Goal: Find contact information: Find contact information

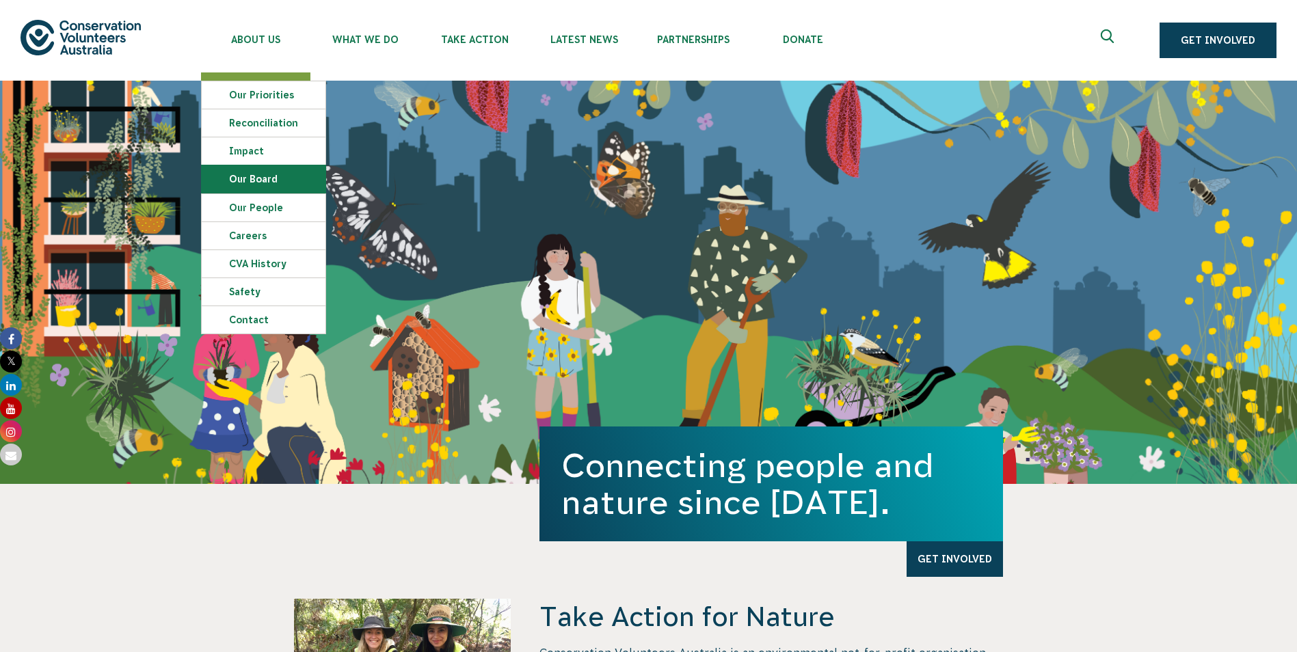
click at [264, 183] on link "Our Board" at bounding box center [264, 178] width 124 height 27
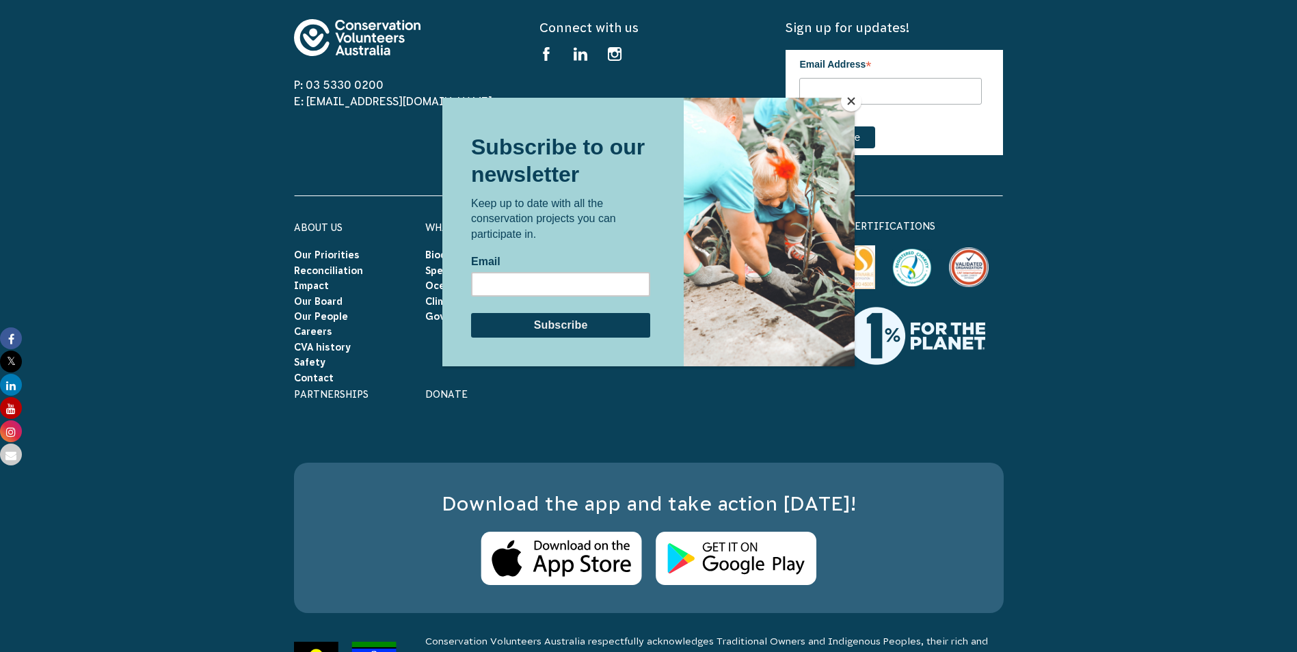
click at [851, 101] on button "Close" at bounding box center [851, 101] width 21 height 21
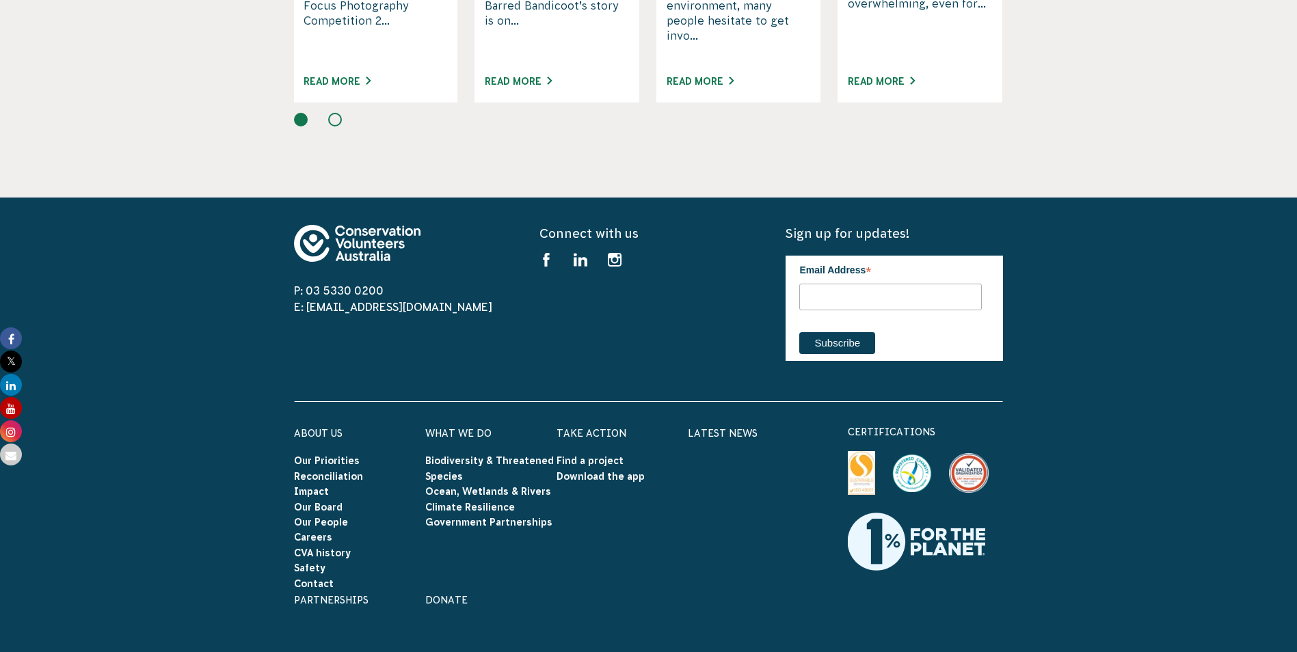
scroll to position [1594, 0]
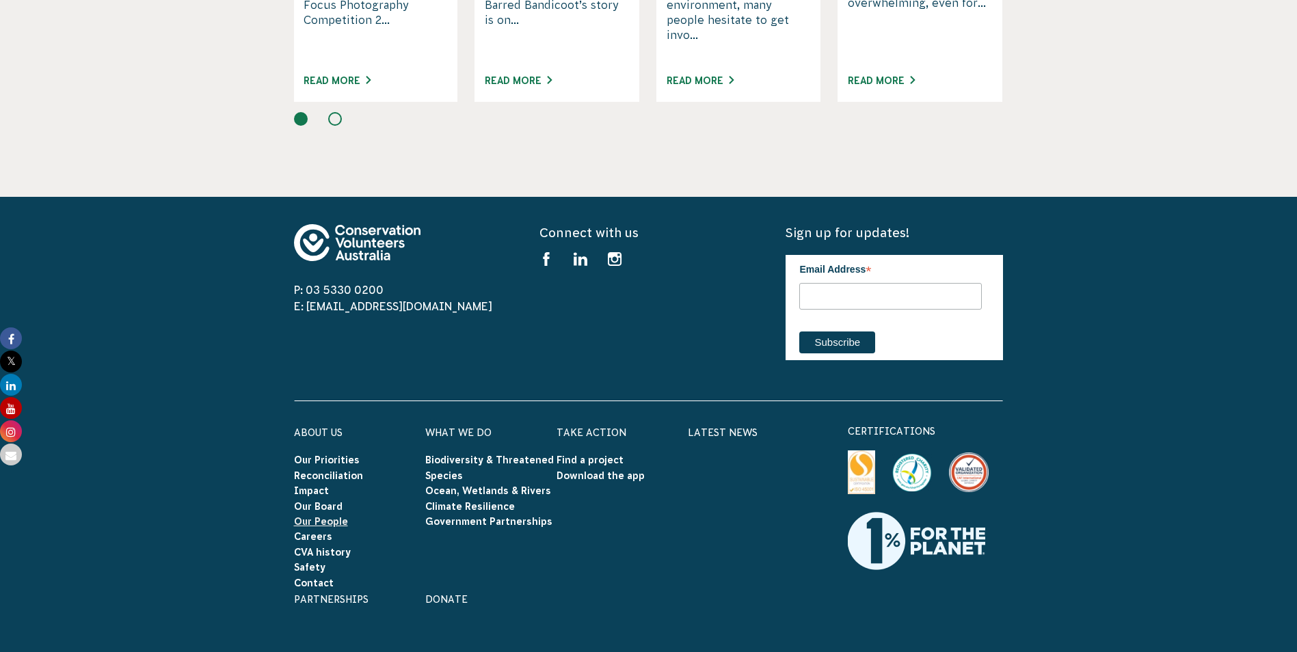
click at [330, 516] on link "Our People" at bounding box center [321, 521] width 54 height 11
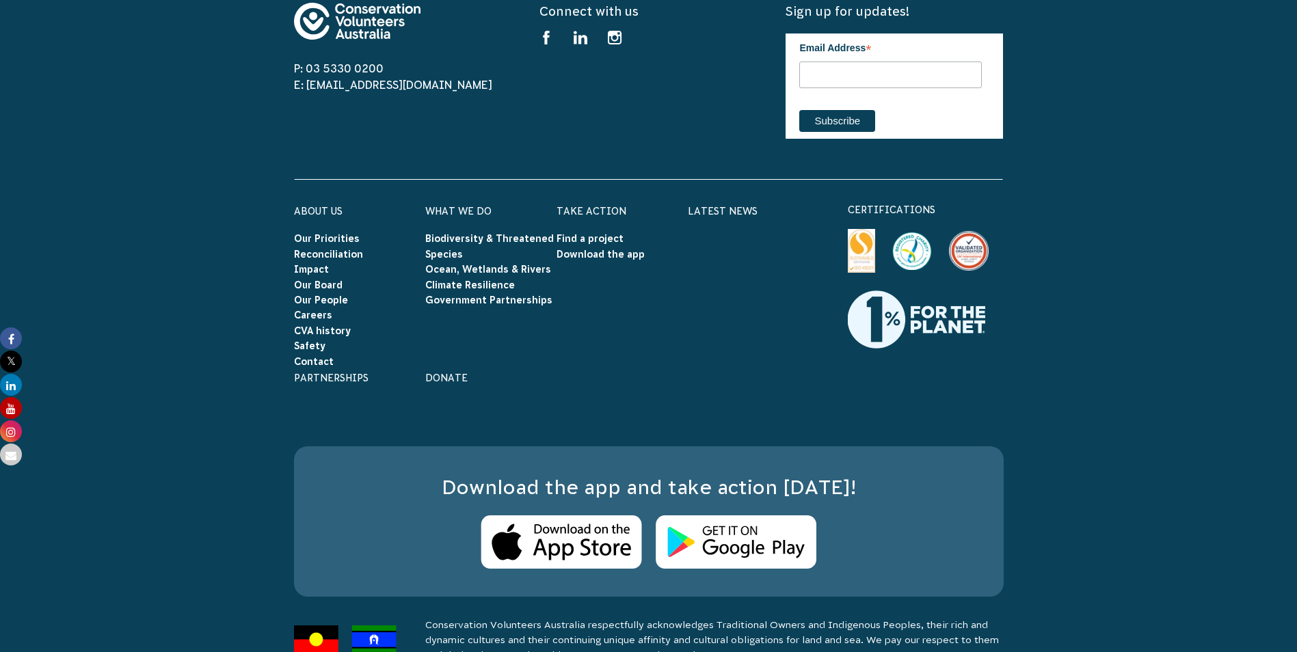
scroll to position [2375, 0]
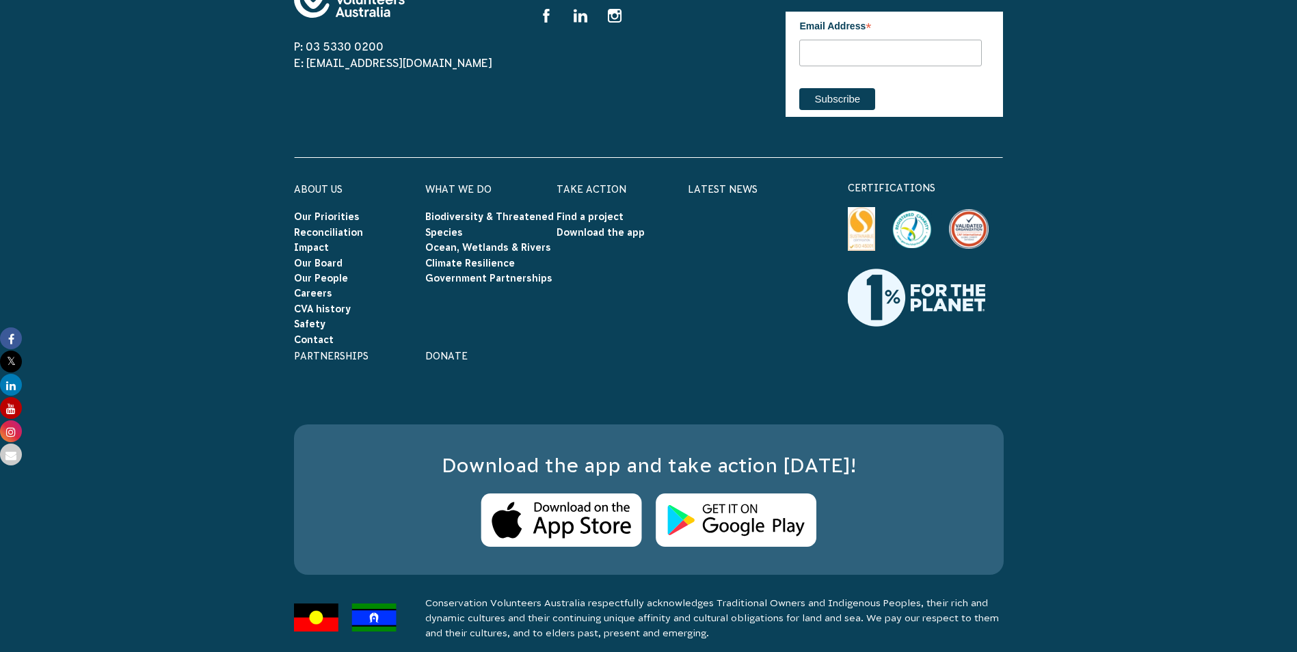
click at [207, 421] on footer "P: 03 5330 0200 E: info@cva.org.au Connect with us Find us on facebook Find us …" at bounding box center [648, 310] width 1297 height 714
